Goal: Task Accomplishment & Management: Manage account settings

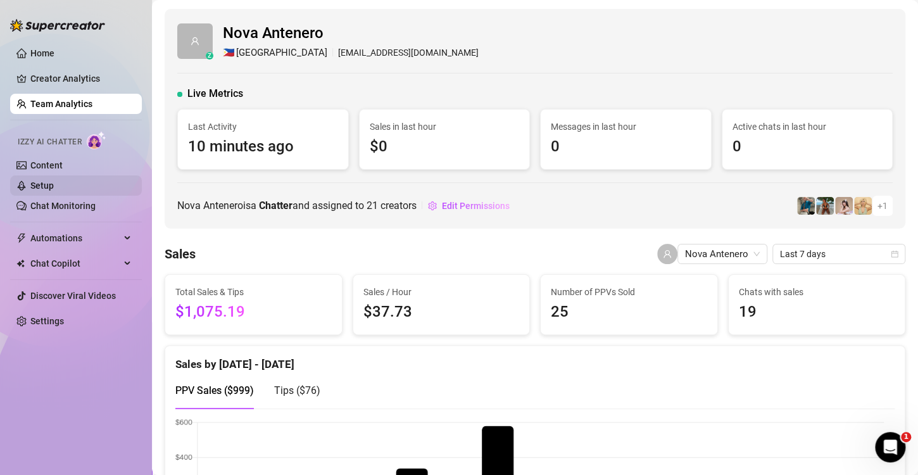
click at [54, 182] on link "Setup" at bounding box center [41, 185] width 23 height 10
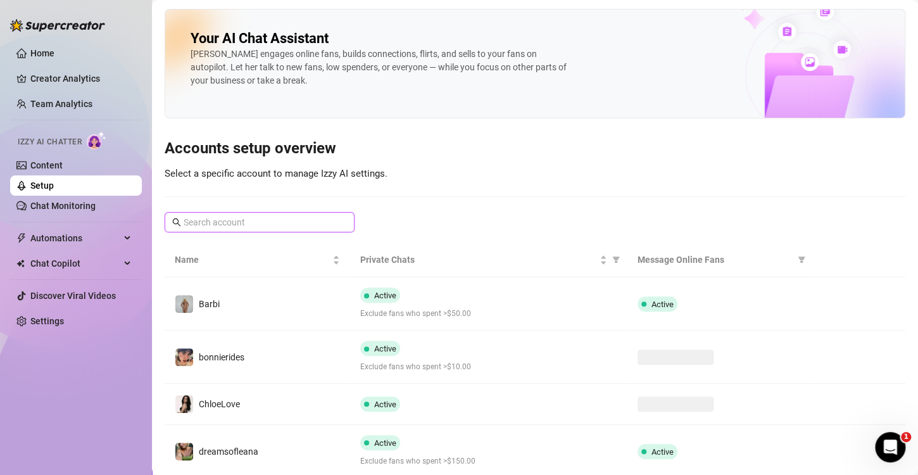
click at [266, 219] on input "text" at bounding box center [260, 222] width 153 height 14
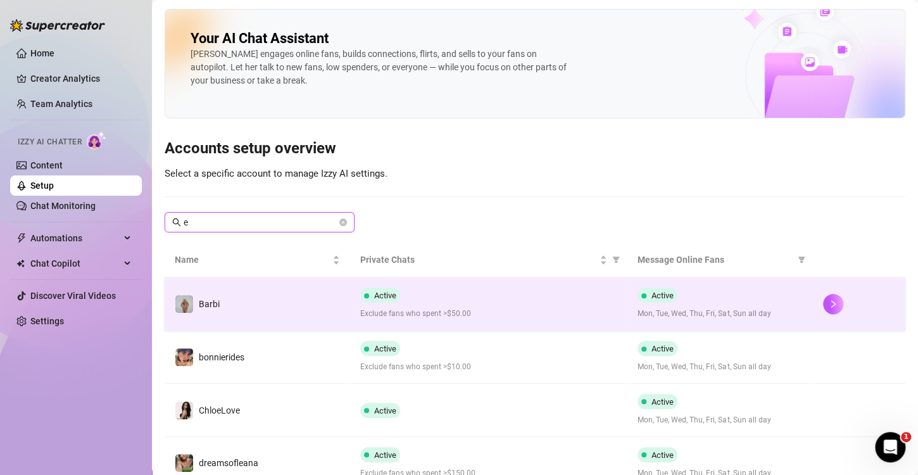
type input "ea"
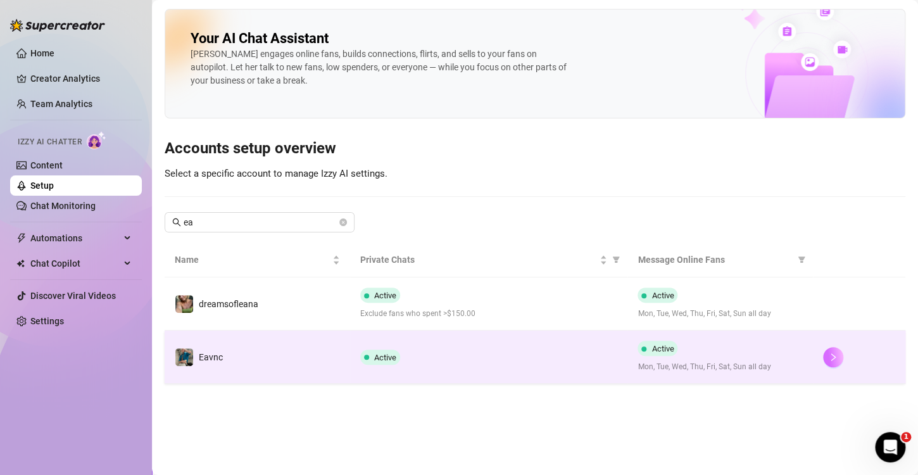
click at [831, 358] on icon "right" at bounding box center [833, 357] width 9 height 9
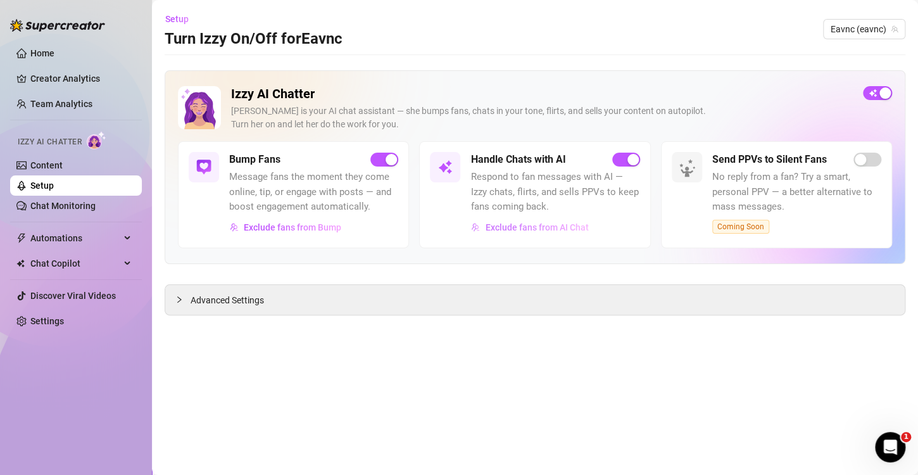
click at [561, 232] on button "Exclude fans from AI Chat" at bounding box center [529, 227] width 118 height 20
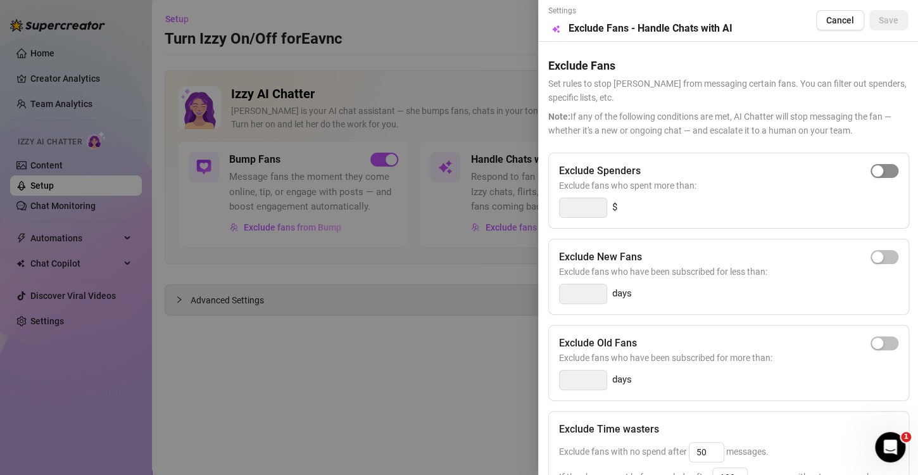
click at [872, 175] on div "button" at bounding box center [877, 170] width 11 height 11
type input "300"
click at [876, 254] on span "button" at bounding box center [884, 257] width 28 height 14
type input "3"
click at [870, 262] on span "button" at bounding box center [884, 257] width 28 height 14
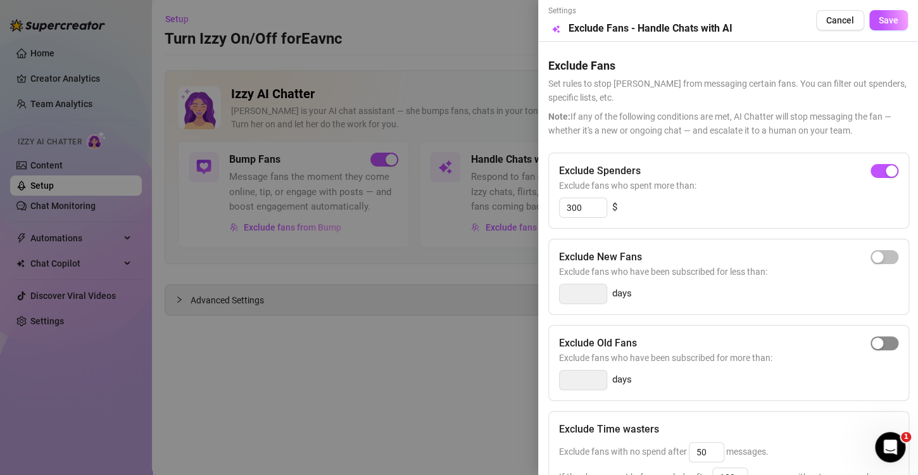
click at [875, 344] on span "button" at bounding box center [884, 343] width 28 height 14
type input "14"
click at [886, 344] on div "button" at bounding box center [891, 342] width 11 height 11
click at [879, 20] on span "Save" at bounding box center [889, 20] width 20 height 10
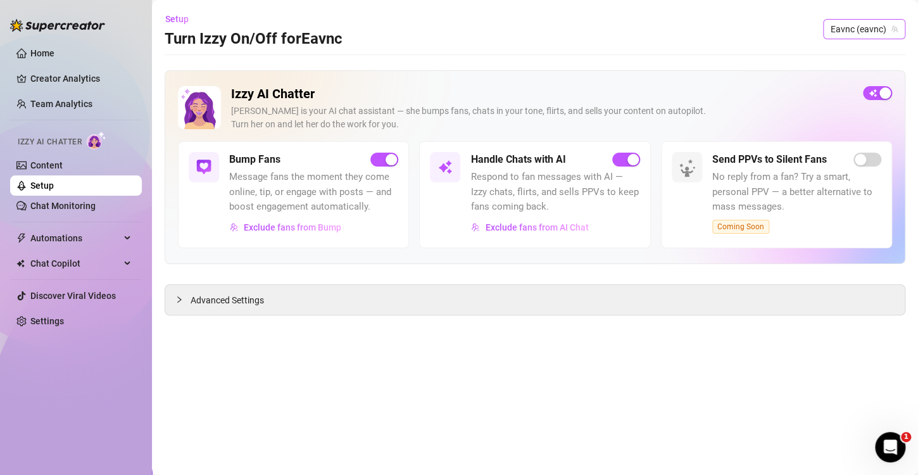
click at [837, 26] on span "Eavnc (eavnc)" at bounding box center [864, 29] width 67 height 19
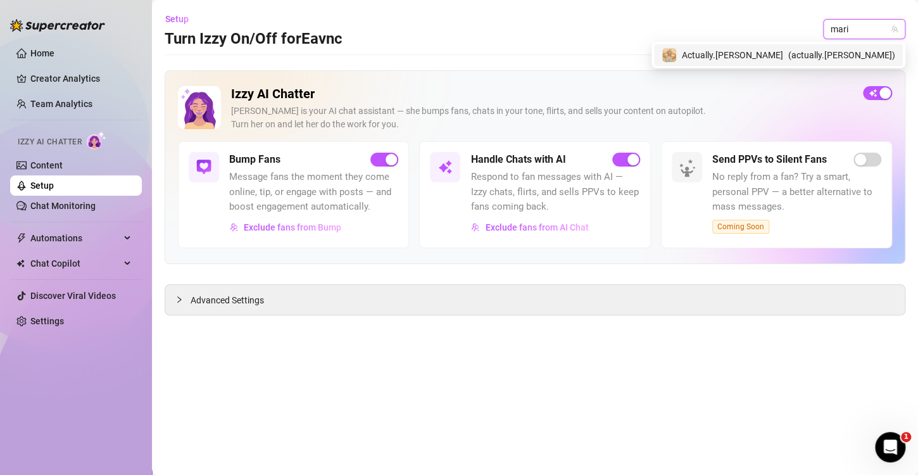
type input "maria"
click at [837, 54] on span "( actually.maria )" at bounding box center [841, 55] width 107 height 14
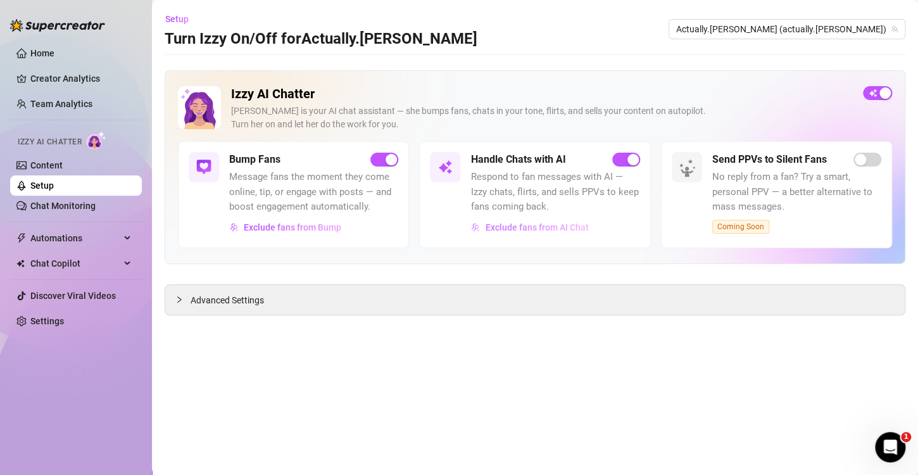
click at [544, 224] on span "Exclude fans from AI Chat" at bounding box center [536, 227] width 103 height 10
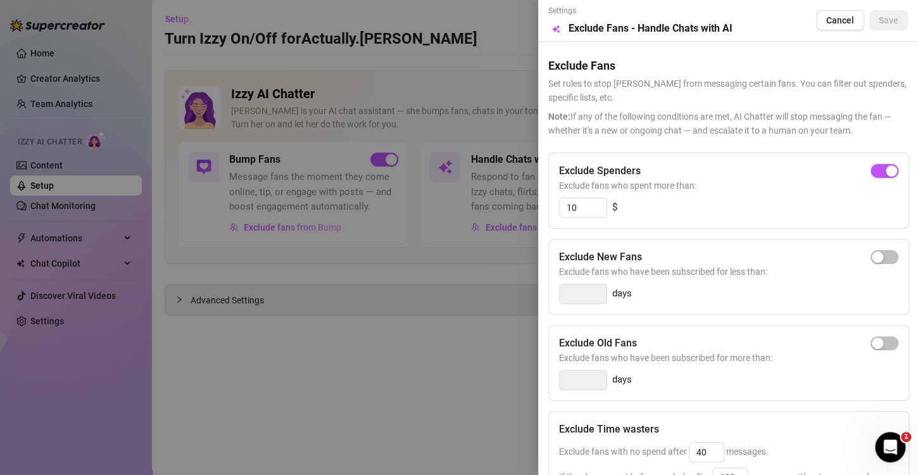
click at [453, 360] on div at bounding box center [459, 237] width 918 height 475
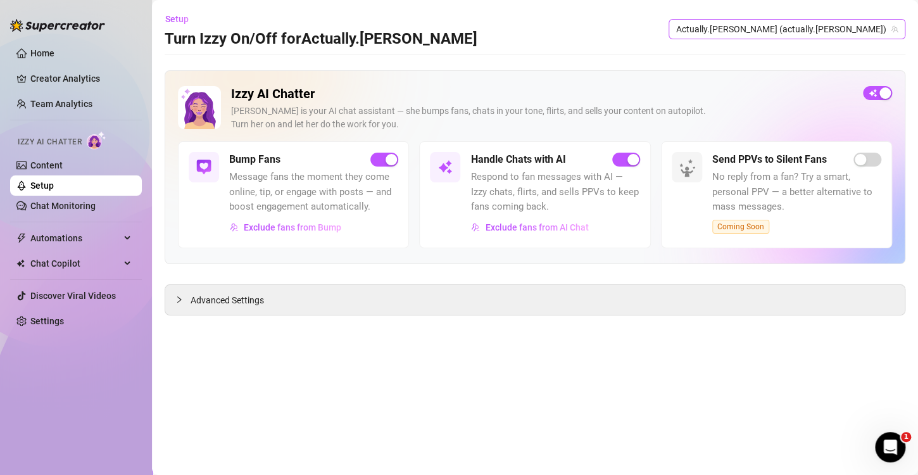
click at [824, 28] on span "Actually.Maria (actually.maria)" at bounding box center [787, 29] width 222 height 19
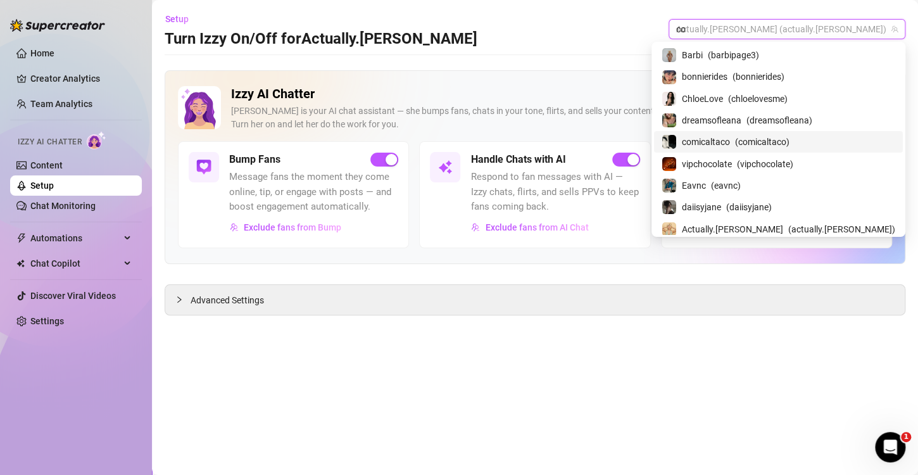
type input "com"
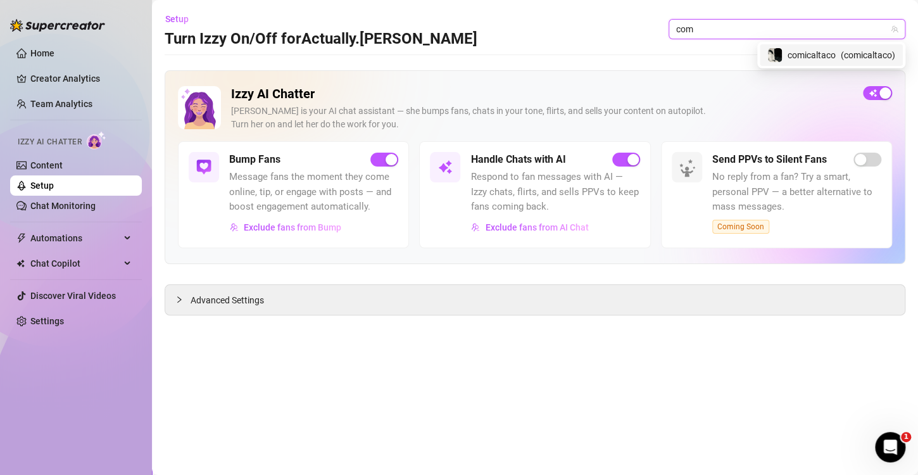
click at [804, 54] on span "comicaltaco" at bounding box center [811, 55] width 48 height 14
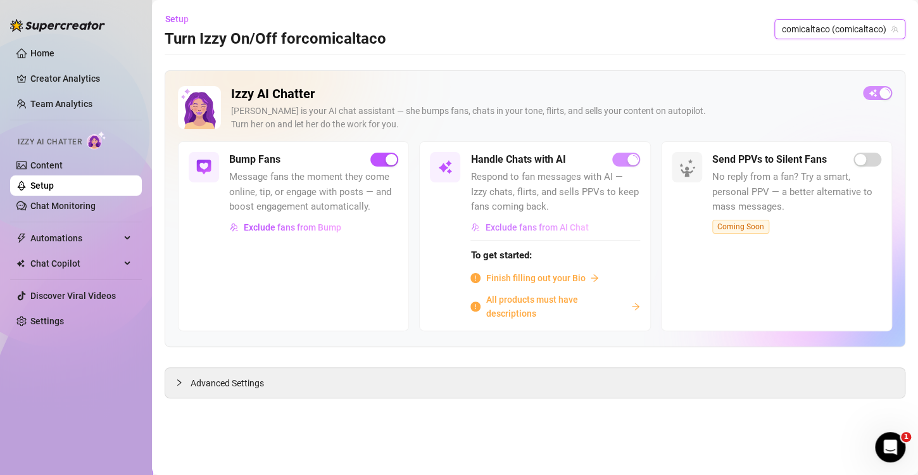
click at [534, 230] on span "Exclude fans from AI Chat" at bounding box center [536, 227] width 103 height 10
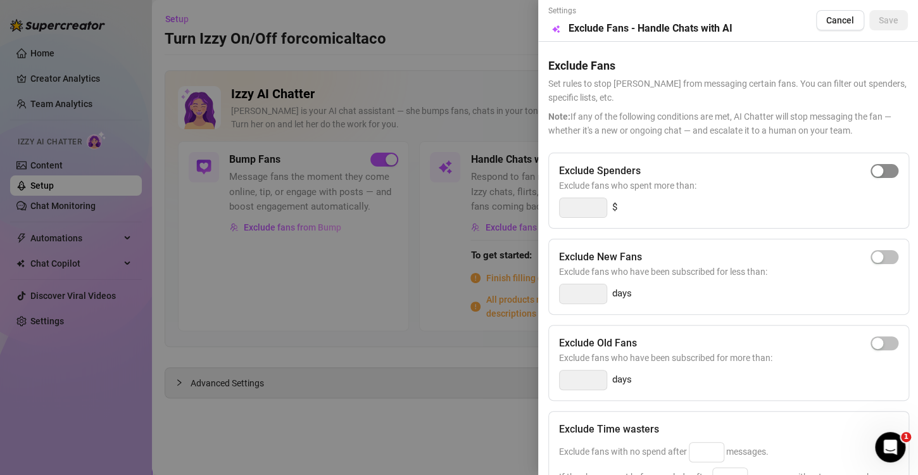
click at [878, 170] on span "button" at bounding box center [884, 171] width 28 height 14
type input "300"
click at [879, 21] on span "Save" at bounding box center [889, 20] width 20 height 10
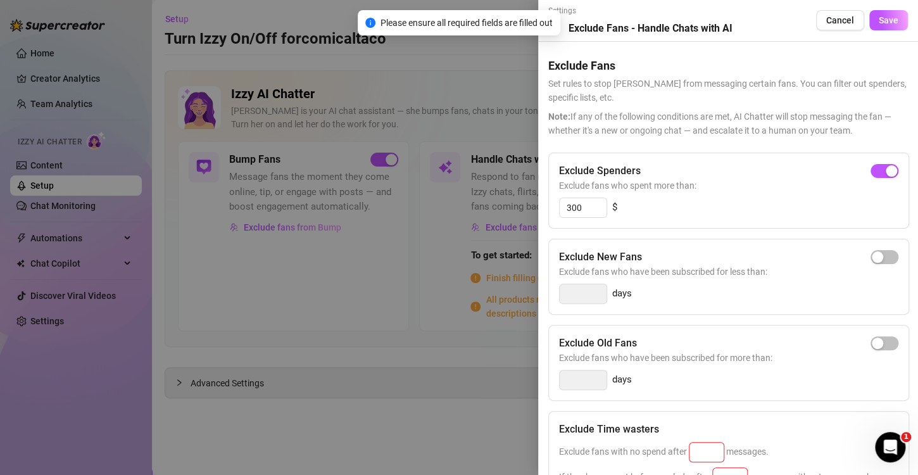
click at [455, 367] on div at bounding box center [459, 237] width 918 height 475
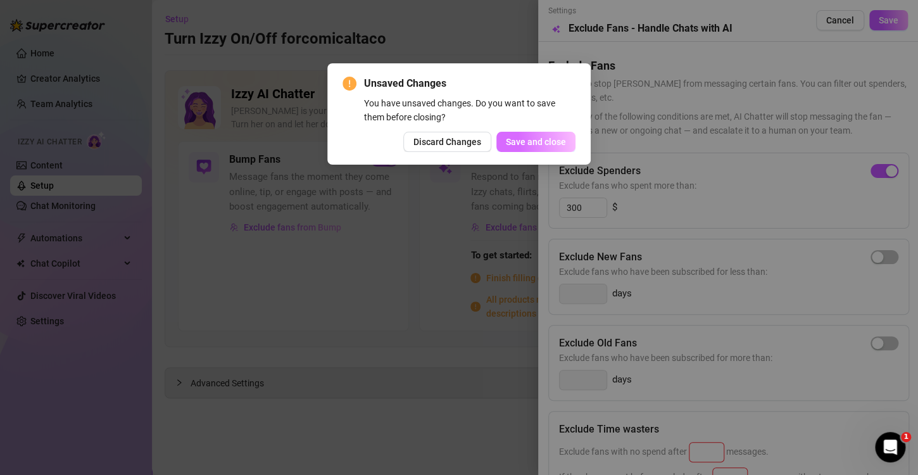
click at [525, 141] on span "Save and close" at bounding box center [536, 142] width 60 height 10
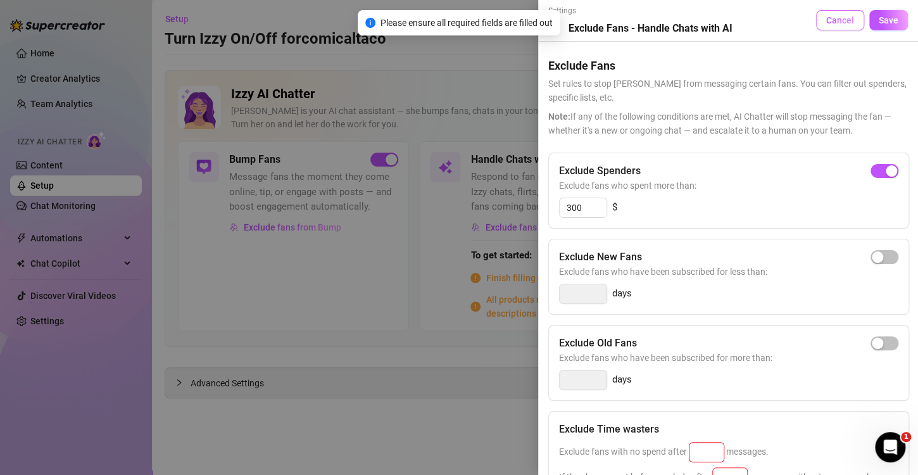
click at [841, 25] on span "Cancel" at bounding box center [840, 20] width 28 height 10
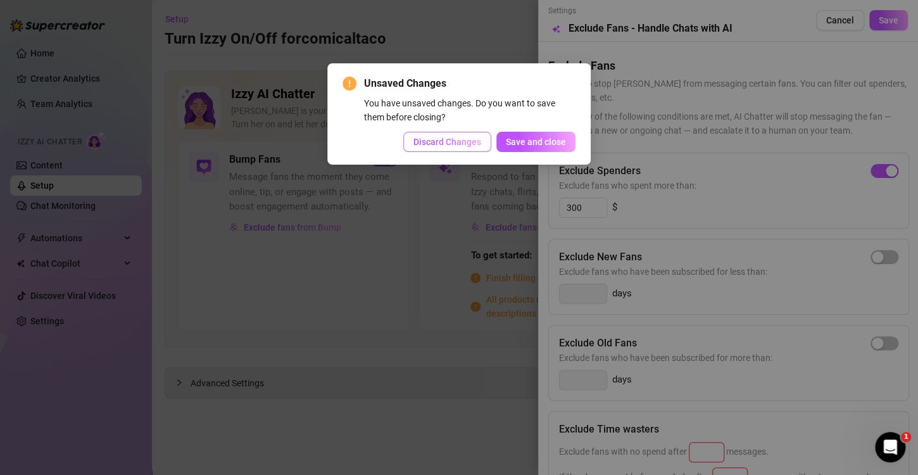
click at [463, 147] on span "Discard Changes" at bounding box center [447, 142] width 68 height 10
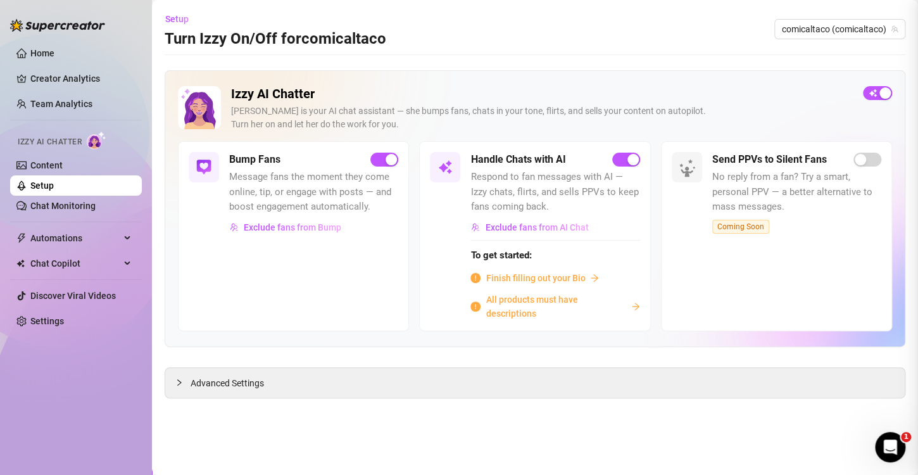
click at [437, 391] on div "Advanced Settings" at bounding box center [534, 383] width 739 height 30
click at [837, 30] on span "comicaltaco (comicaltaco)" at bounding box center [840, 29] width 116 height 19
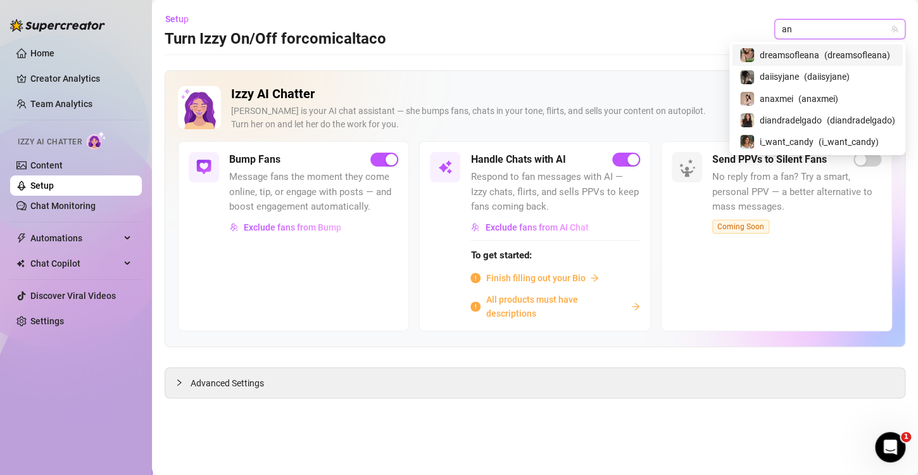
type input "ana"
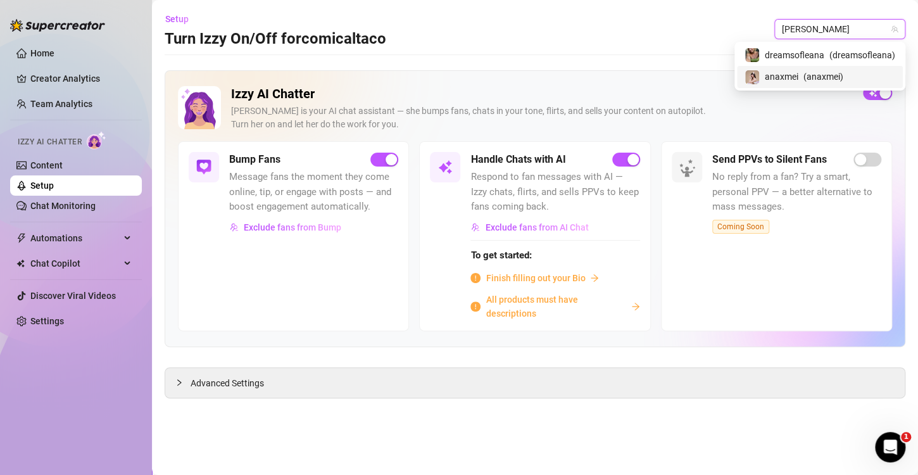
click at [801, 82] on div "anaxmei ( anaxmei )" at bounding box center [819, 76] width 151 height 15
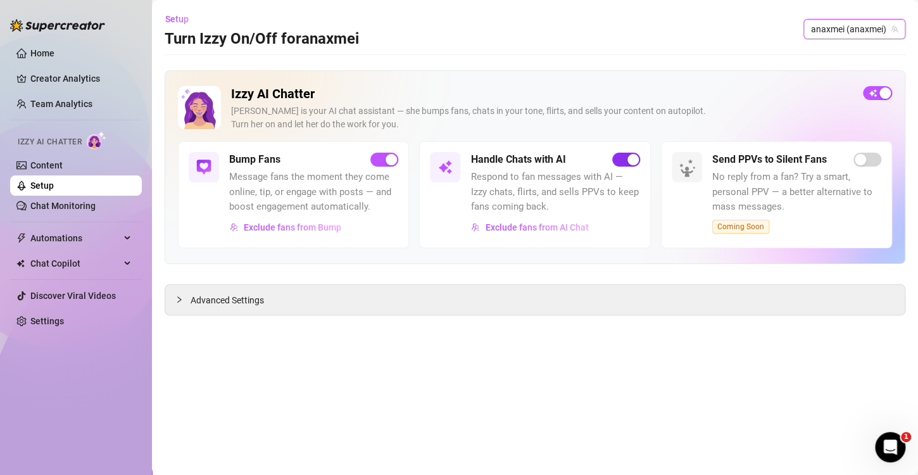
click at [620, 163] on span "button" at bounding box center [626, 160] width 28 height 14
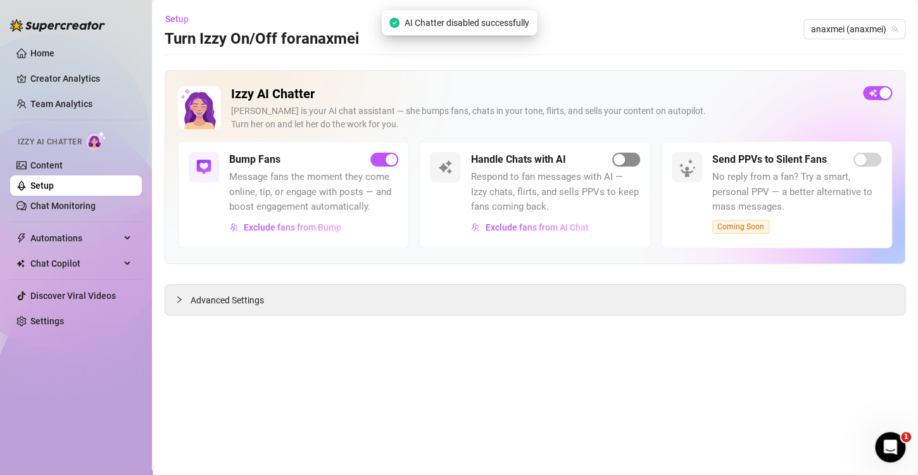
click at [620, 165] on span "button" at bounding box center [626, 160] width 28 height 14
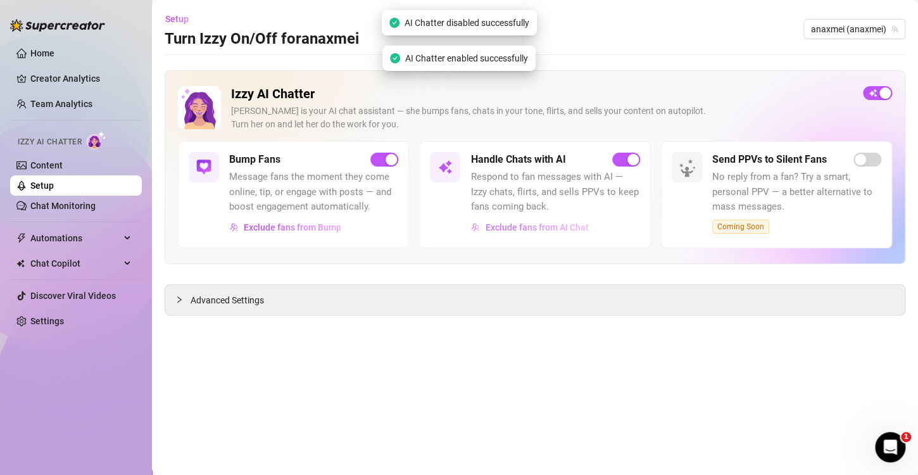
click at [565, 227] on span "Exclude fans from AI Chat" at bounding box center [536, 227] width 103 height 10
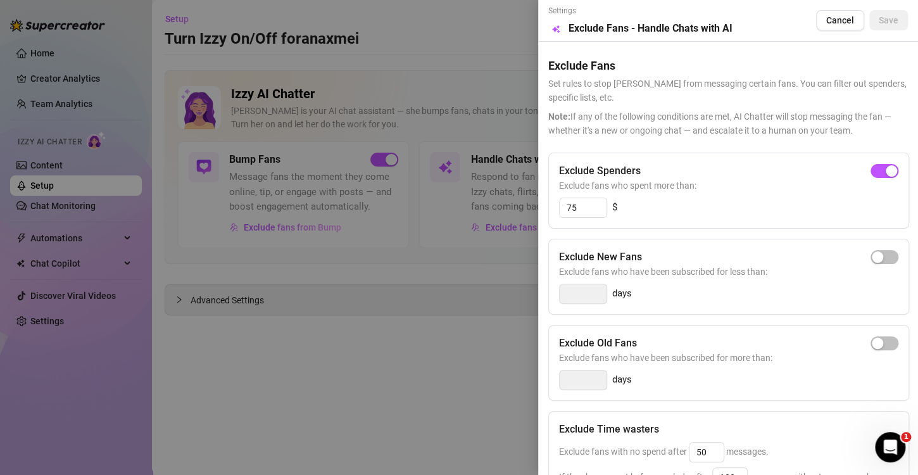
click at [375, 263] on div at bounding box center [459, 237] width 918 height 475
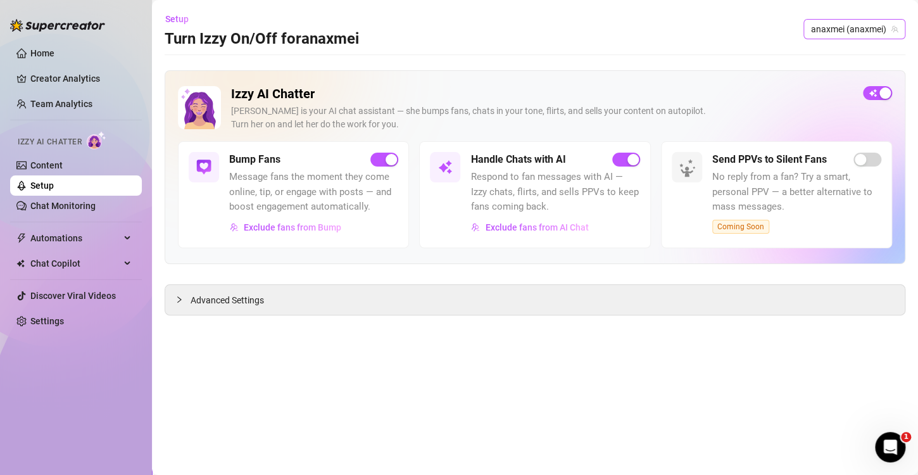
click at [841, 37] on span "anaxmei (anaxmei)" at bounding box center [854, 29] width 87 height 19
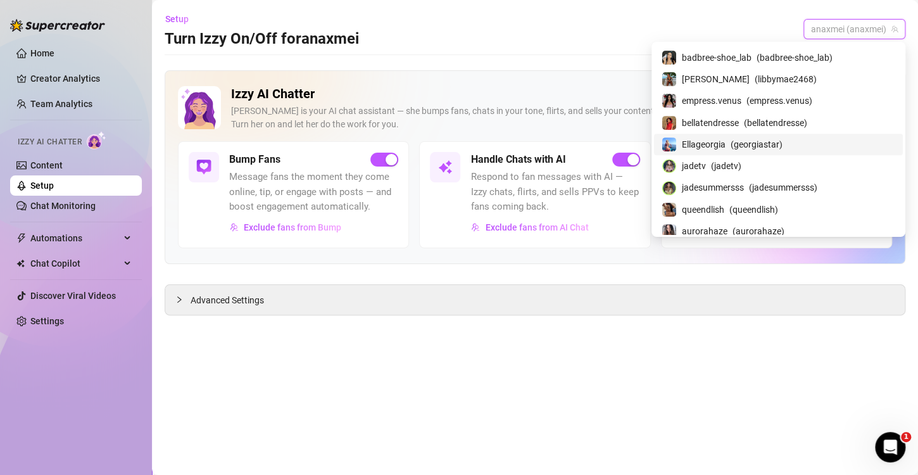
scroll to position [266, 0]
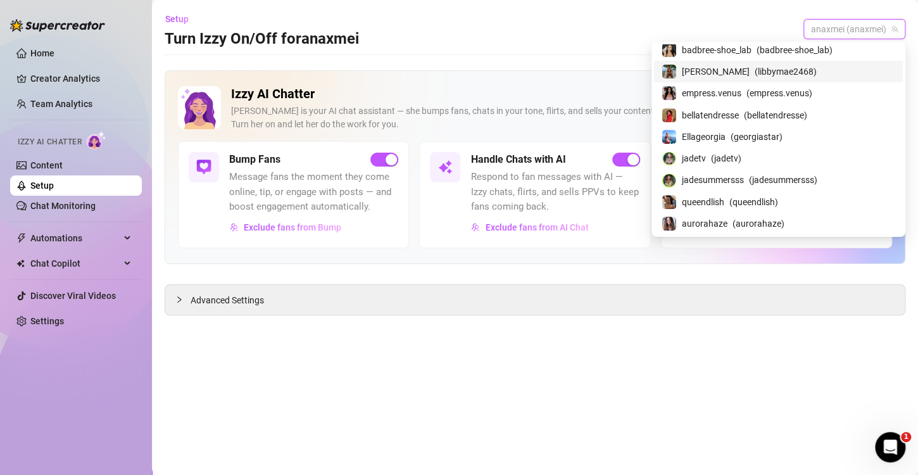
click at [749, 73] on span "[PERSON_NAME]" at bounding box center [716, 72] width 68 height 14
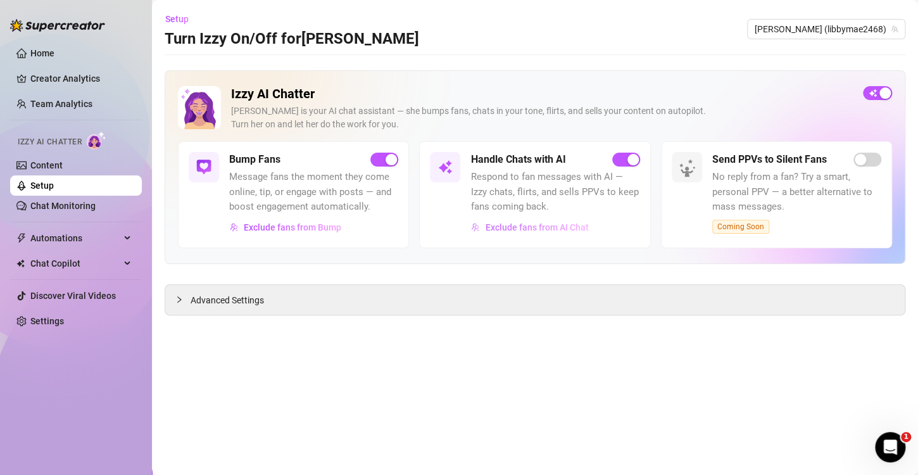
click at [570, 225] on span "Exclude fans from AI Chat" at bounding box center [536, 227] width 103 height 10
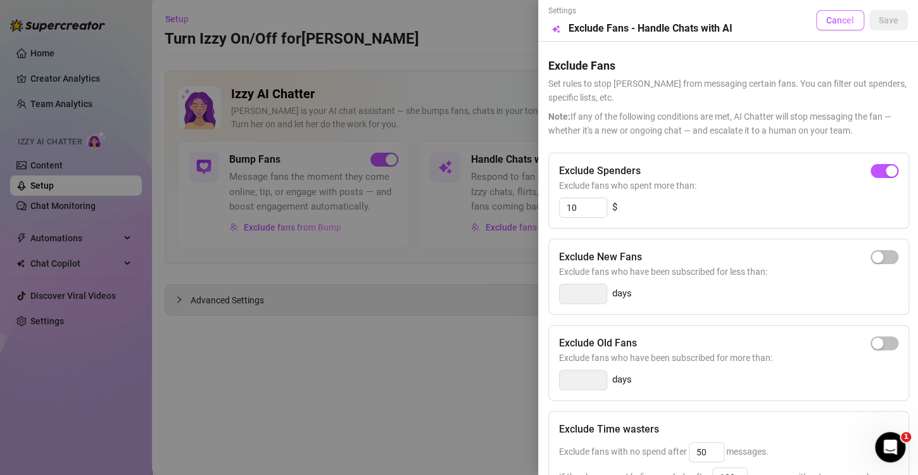
click at [837, 26] on button "Cancel" at bounding box center [840, 20] width 48 height 20
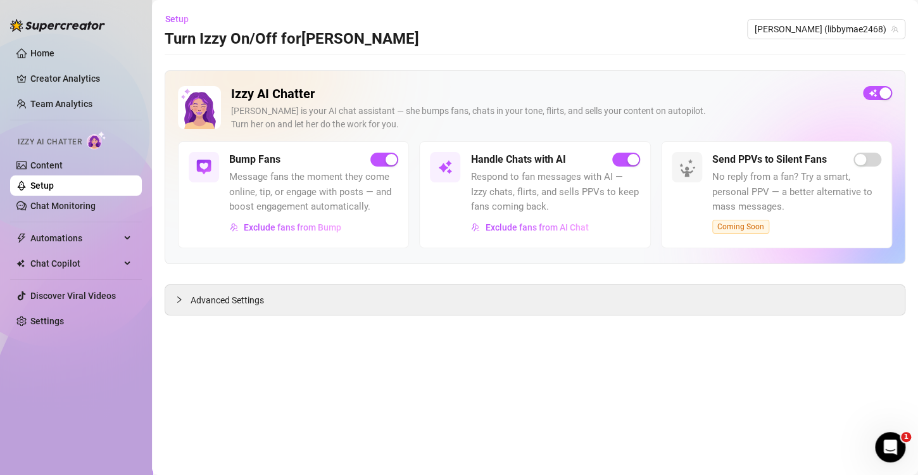
click at [391, 349] on main "Setup Turn Izzy On/Off for Libby Libby (libbymae2468) Izzy AI Chatter Izzy is y…" at bounding box center [535, 237] width 766 height 475
click at [206, 365] on main "Setup Turn Izzy On/Off for Libby Libby (libbymae2468) Izzy AI Chatter Izzy is y…" at bounding box center [535, 237] width 766 height 475
